Goal: Information Seeking & Learning: Learn about a topic

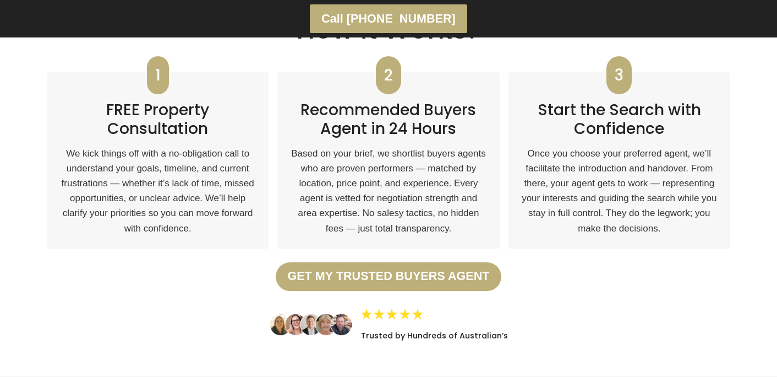
scroll to position [1802, 0]
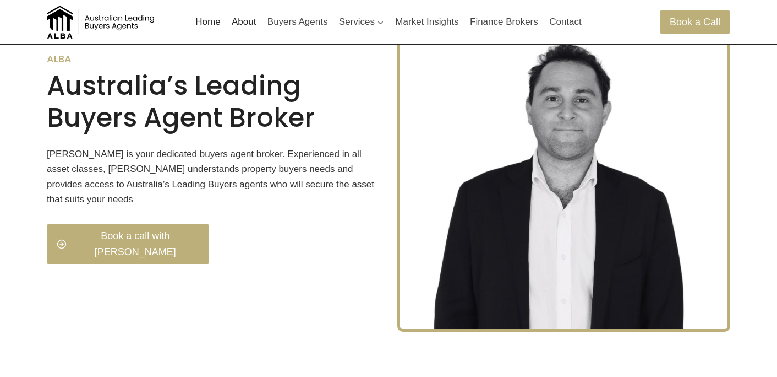
scroll to position [244, 0]
